Goal: Register for event/course

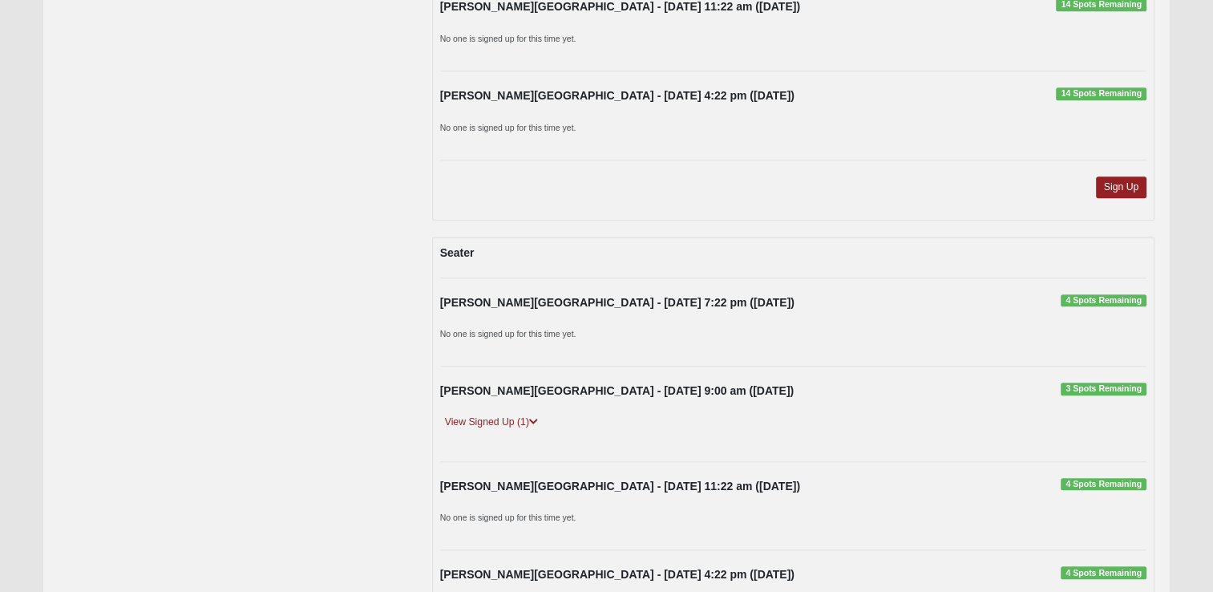
scroll to position [1581, 0]
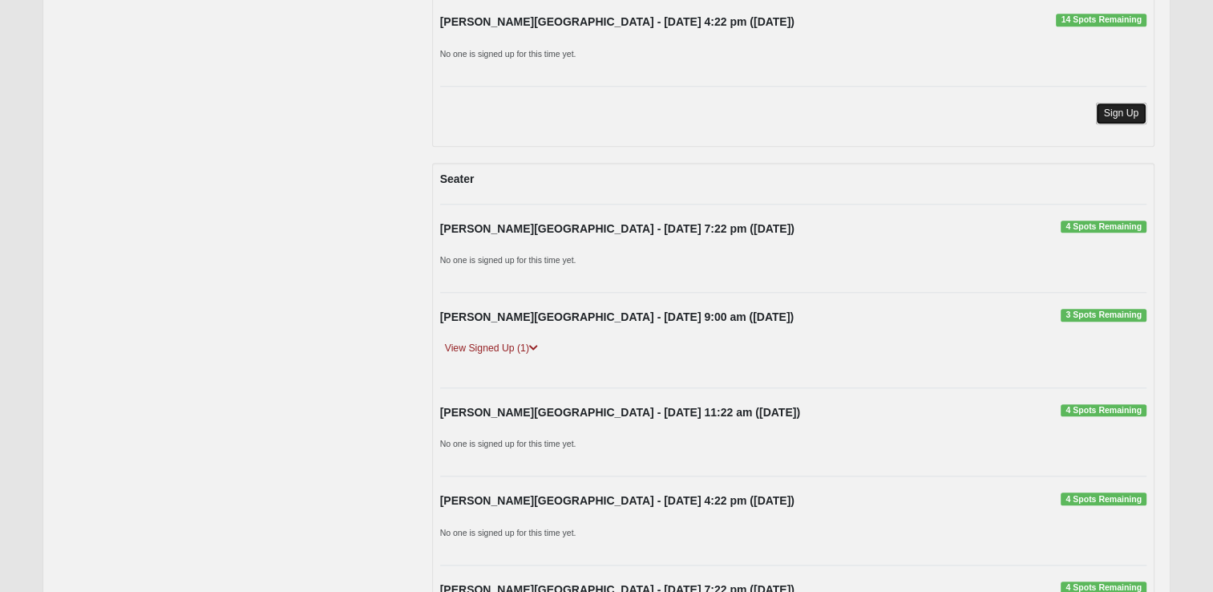
click at [1130, 109] on link "Sign Up" at bounding box center [1121, 114] width 51 height 22
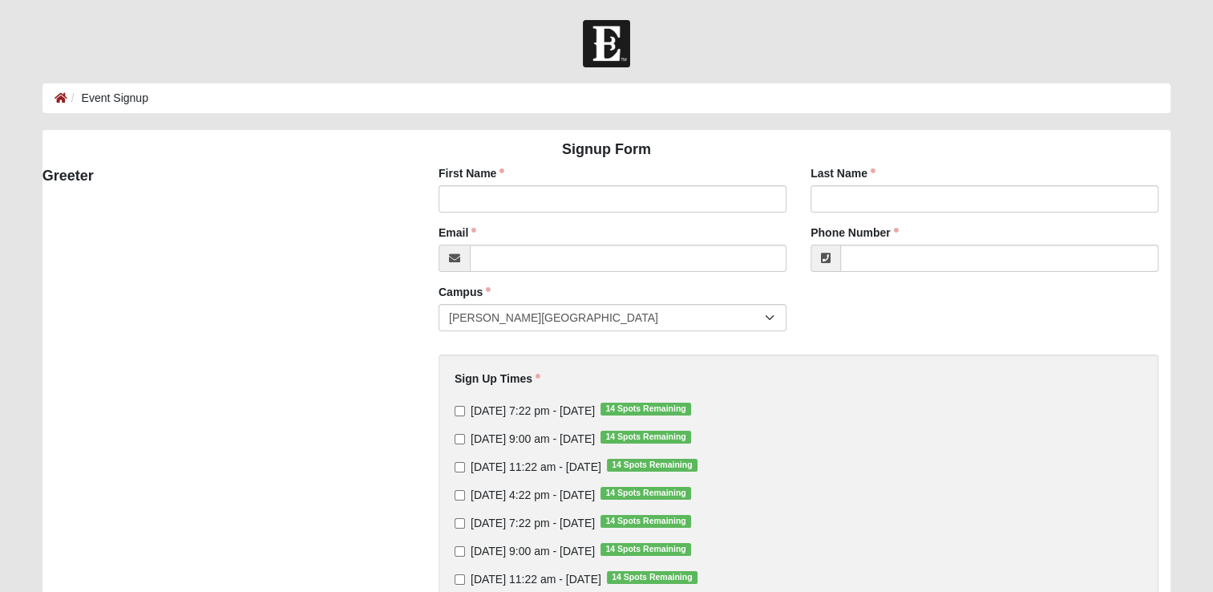
click at [702, 184] on div "First Name First Name is required." at bounding box center [613, 188] width 348 height 47
click at [665, 200] on input "First Name" at bounding box center [613, 198] width 348 height 27
type input "Patty"
type input "Barthlow"
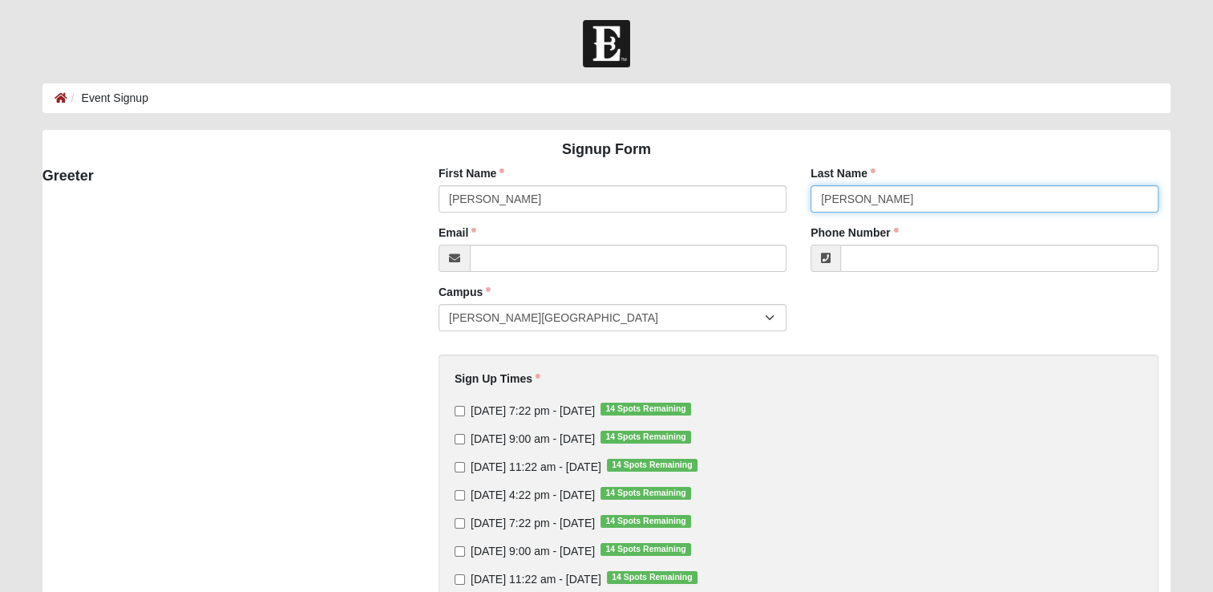
type input "pbarthlow@cbvfl.com"
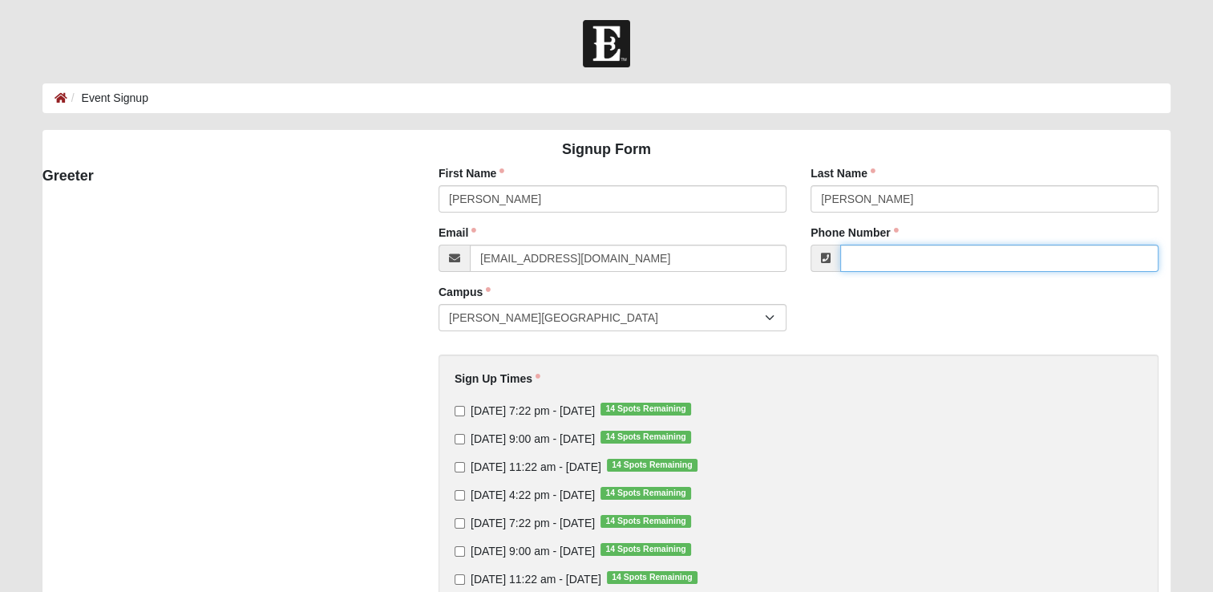
type input "(904) 304-9431"
click at [459, 413] on input "Thursday 7:22 pm - Sep 18 2025 14 Spots Remaining" at bounding box center [460, 411] width 10 height 10
checkbox input "true"
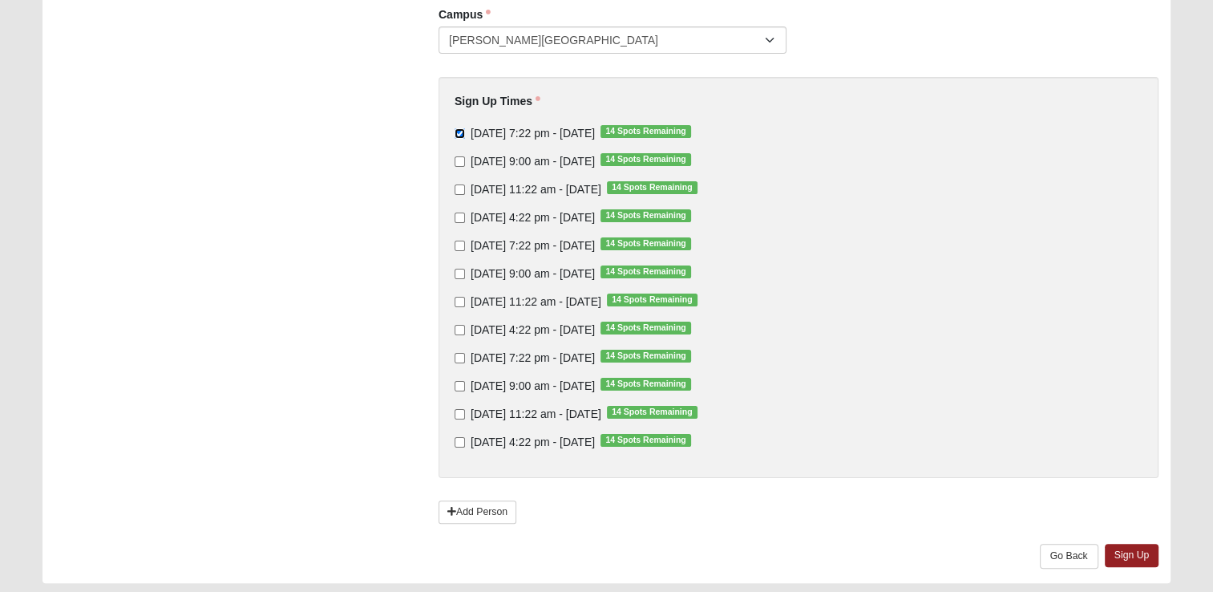
scroll to position [325, 0]
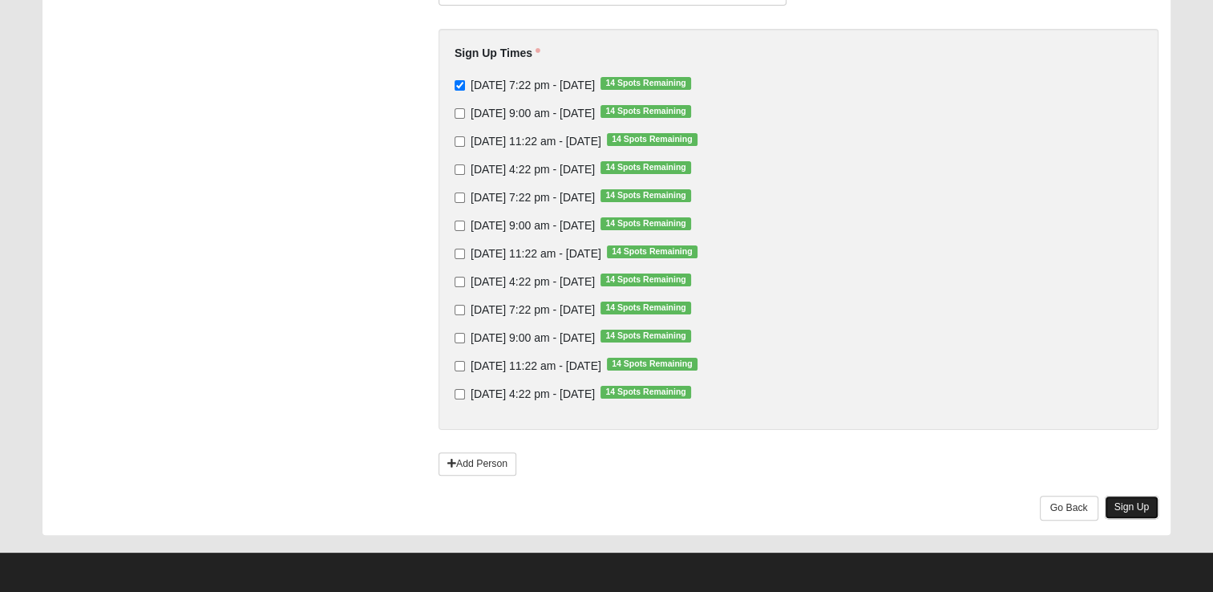
click at [1131, 504] on link "Sign Up" at bounding box center [1132, 506] width 55 height 23
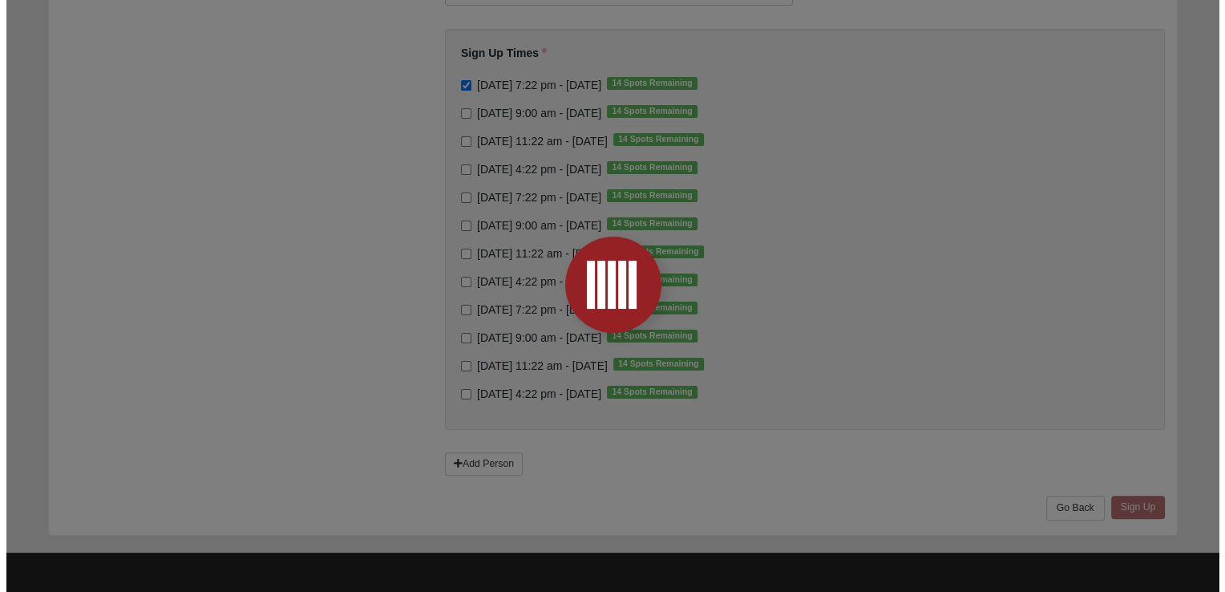
scroll to position [0, 0]
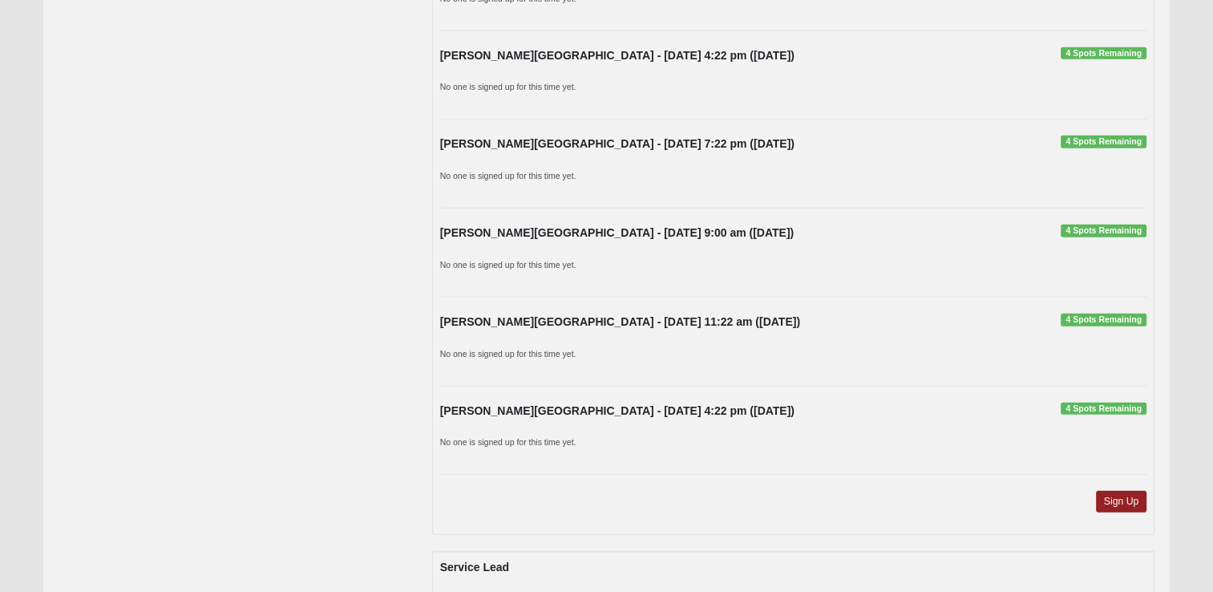
scroll to position [4307, 0]
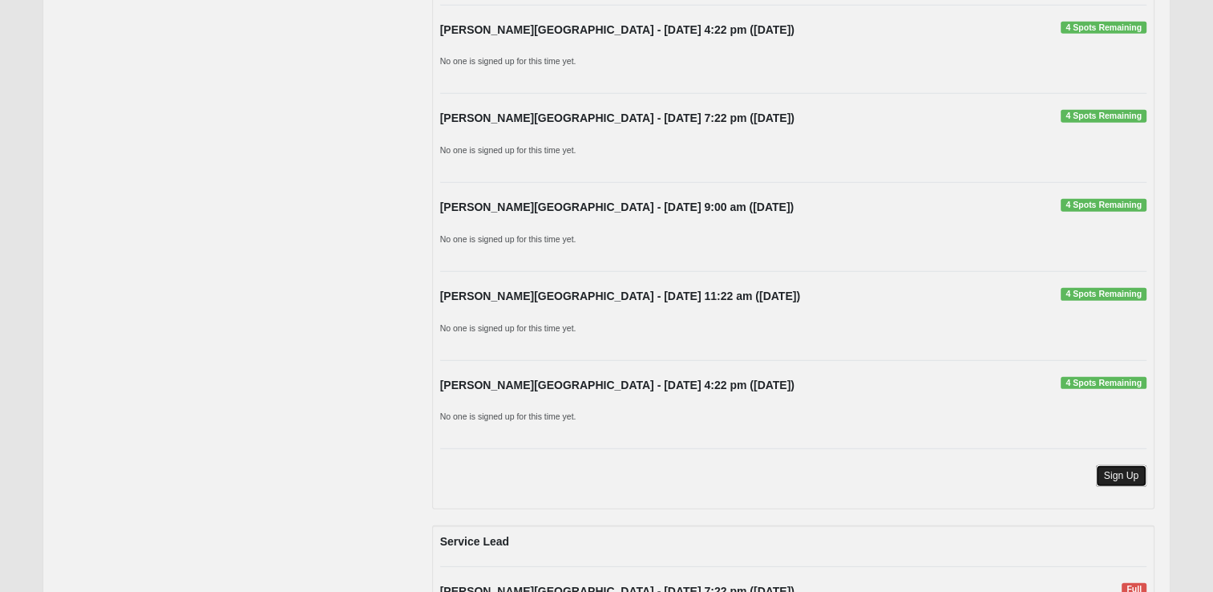
click at [1123, 467] on link "Sign Up" at bounding box center [1121, 476] width 51 height 22
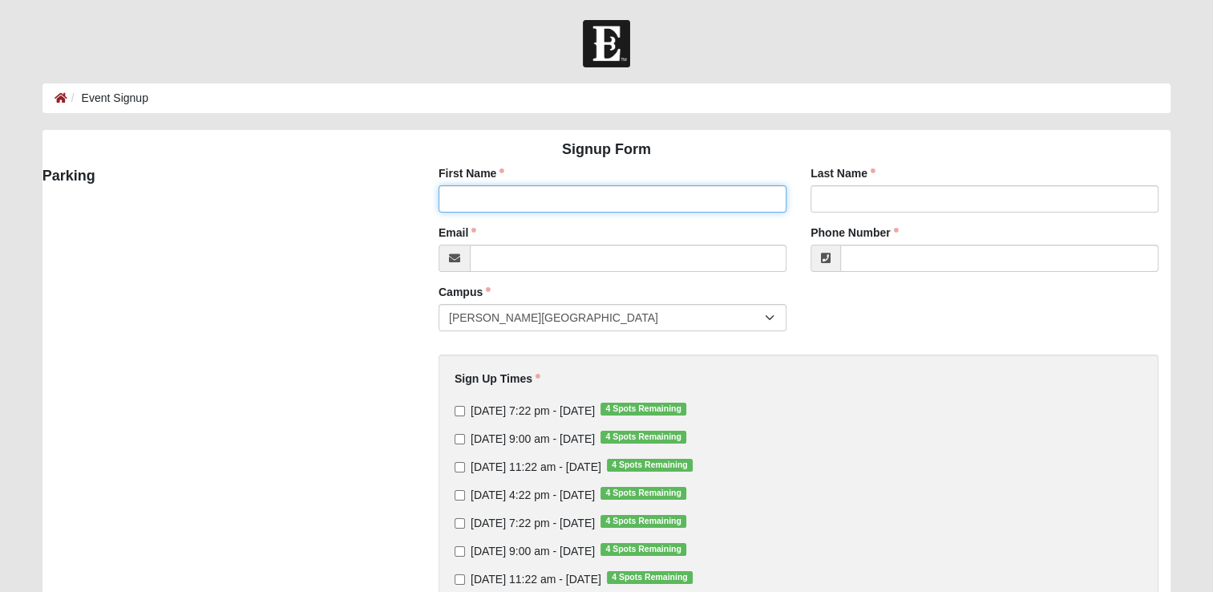
click at [516, 197] on input "First Name" at bounding box center [613, 198] width 348 height 27
type input "[PERSON_NAME]"
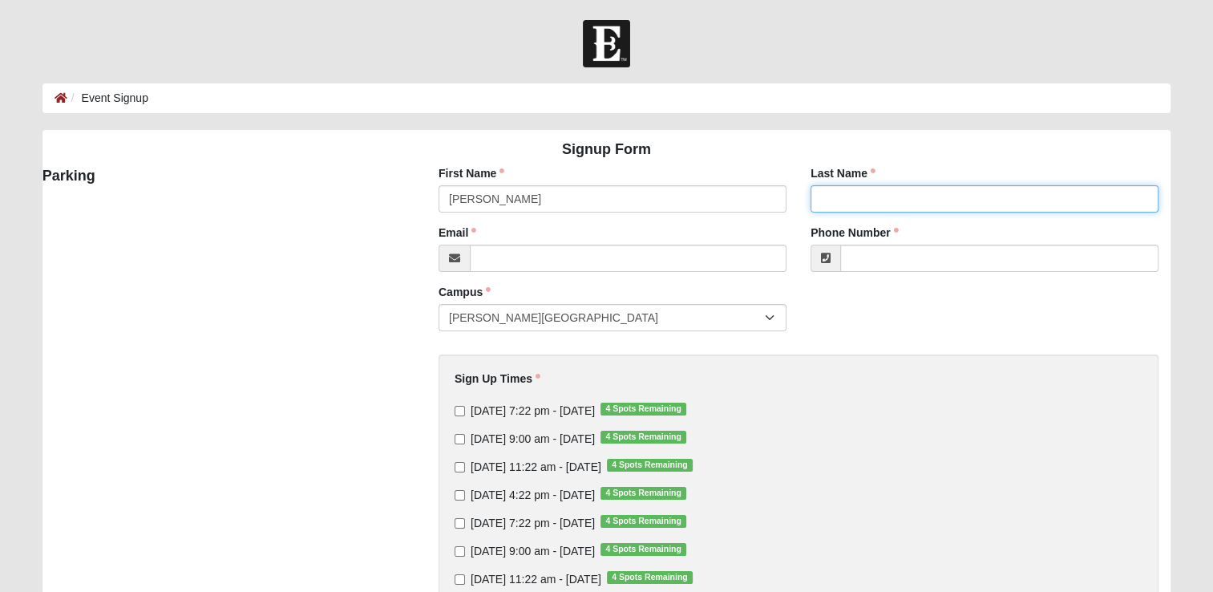
type input "[PERSON_NAME]"
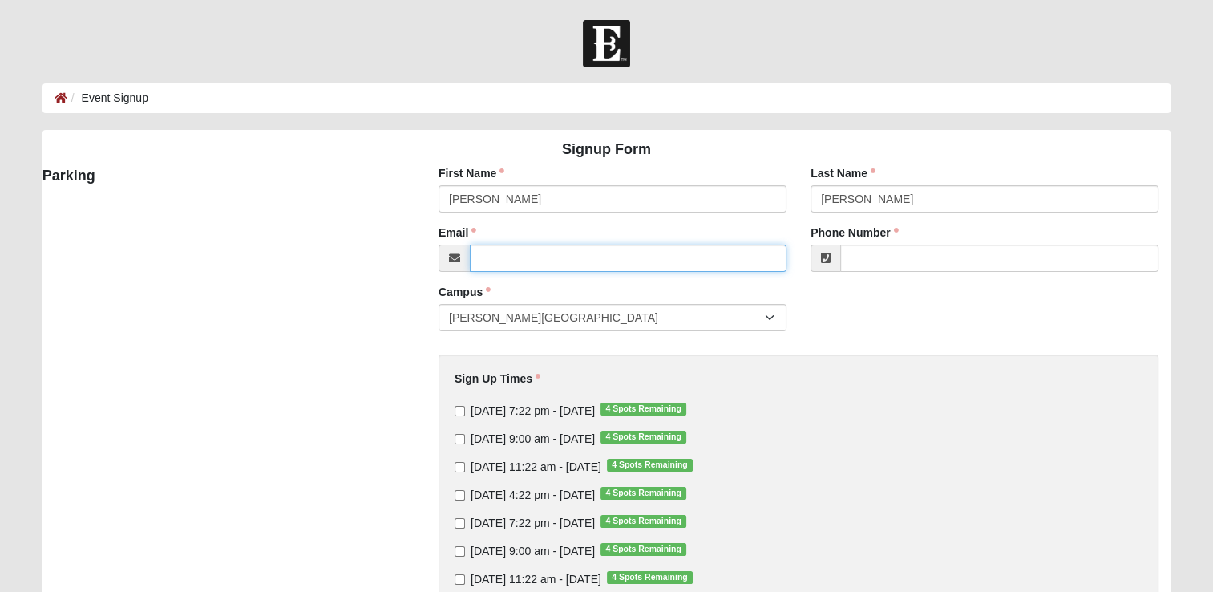
type input "[EMAIL_ADDRESS][DOMAIN_NAME]"
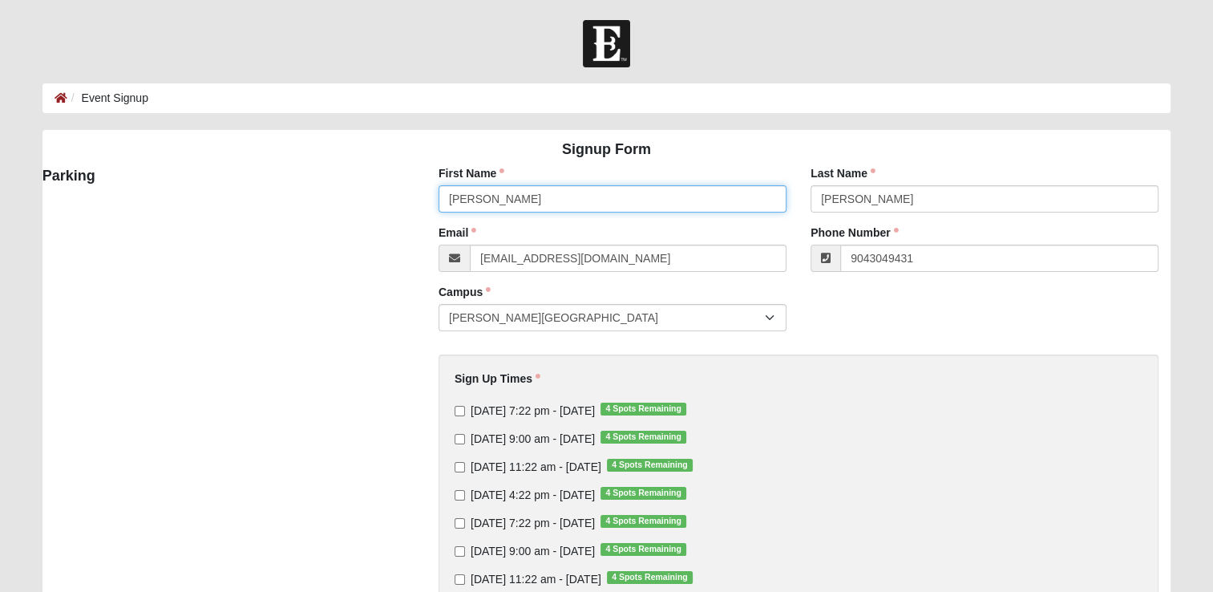
type input "[PHONE_NUMBER]"
click at [464, 409] on input "[DATE] 7:22 pm - [DATE] 4 Spots Remaining" at bounding box center [460, 411] width 10 height 10
checkbox input "true"
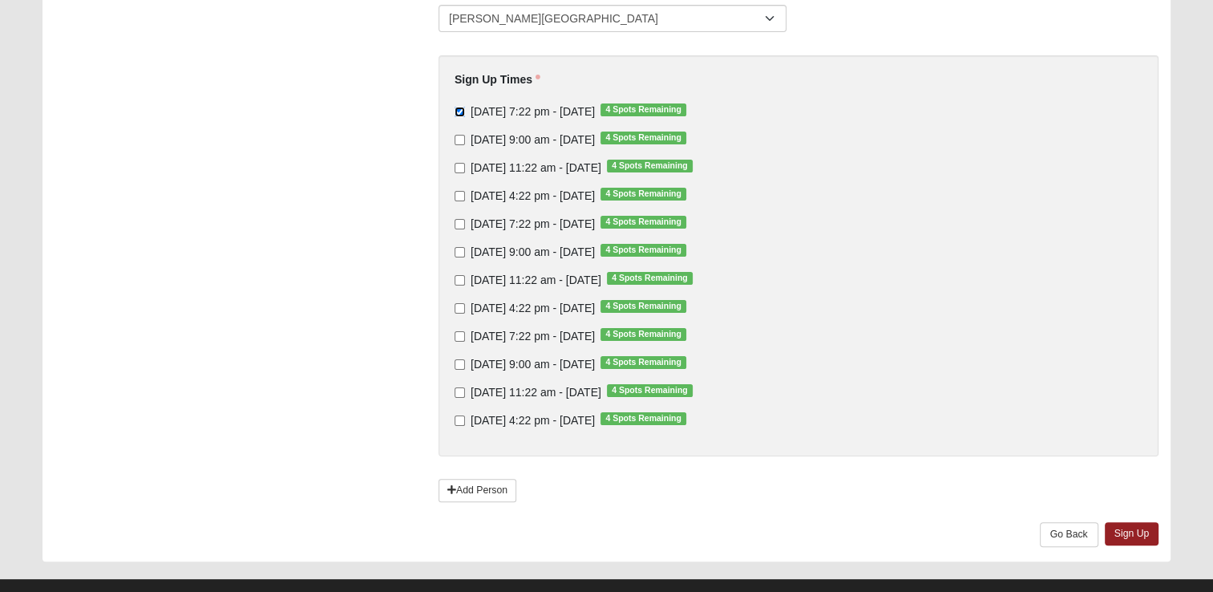
scroll to position [325, 0]
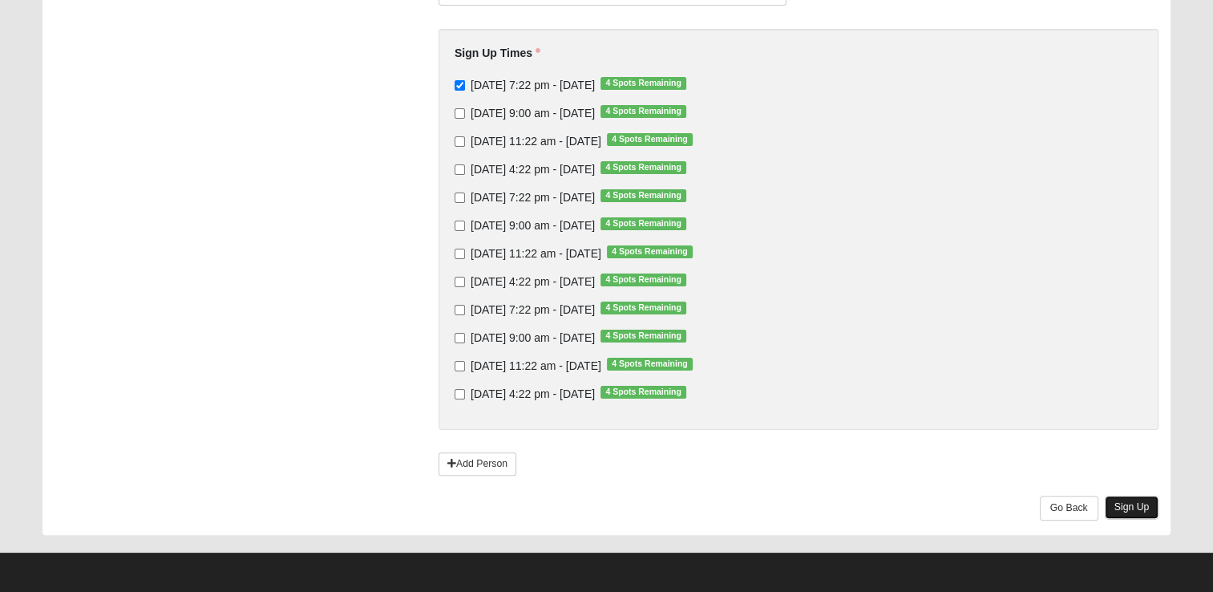
click at [1136, 503] on link "Sign Up" at bounding box center [1132, 506] width 55 height 23
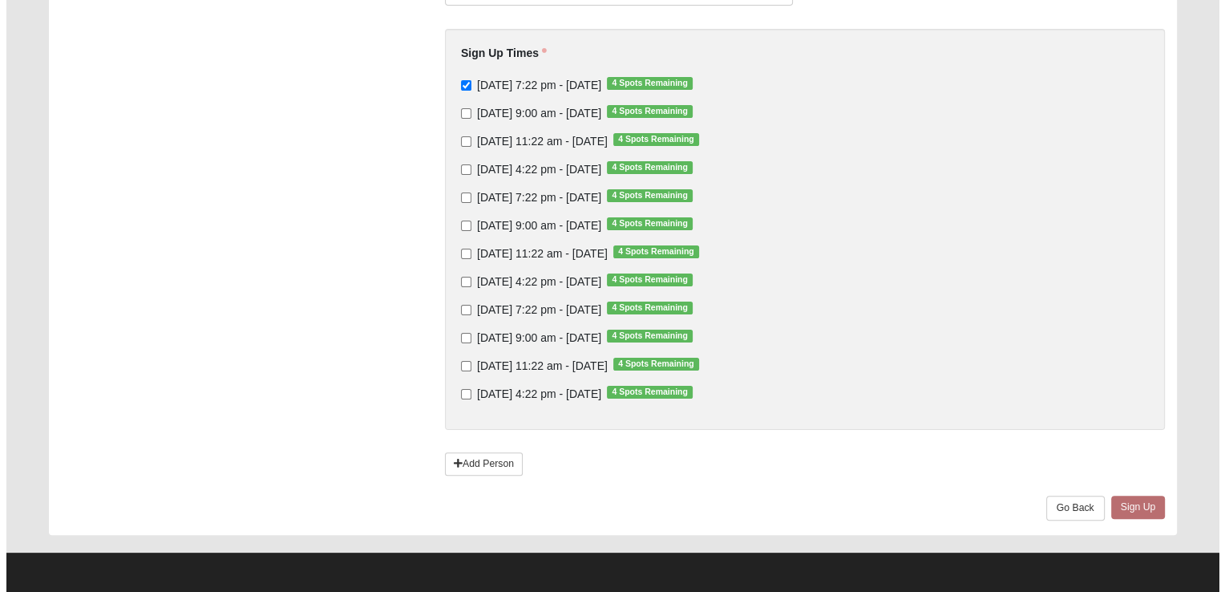
scroll to position [0, 0]
